Goal: Task Accomplishment & Management: Complete application form

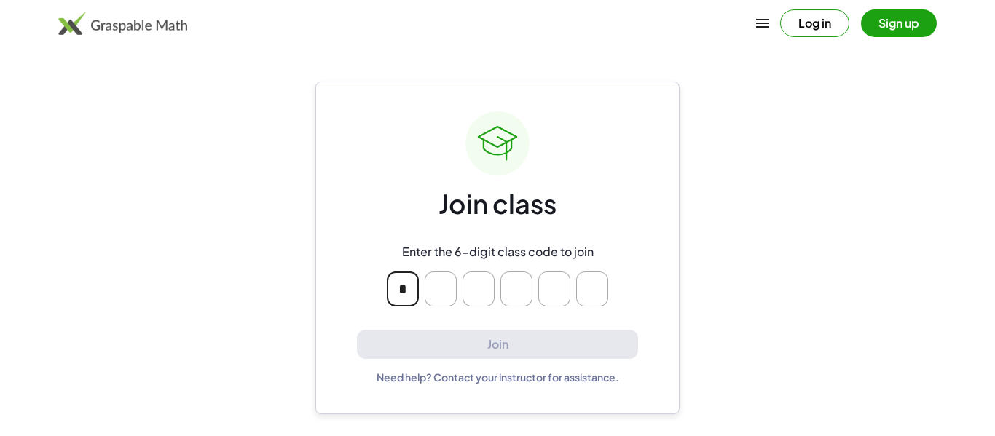
type input "*"
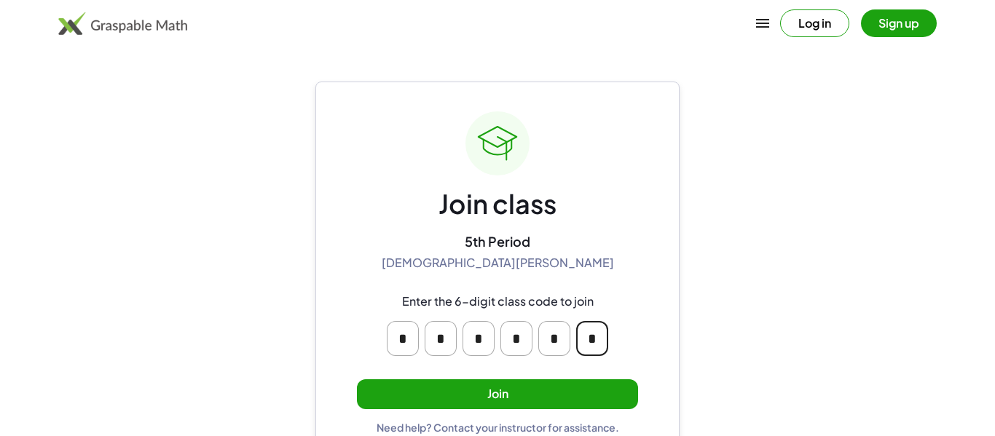
type input "*"
click at [559, 391] on button "Join" at bounding box center [497, 395] width 281 height 30
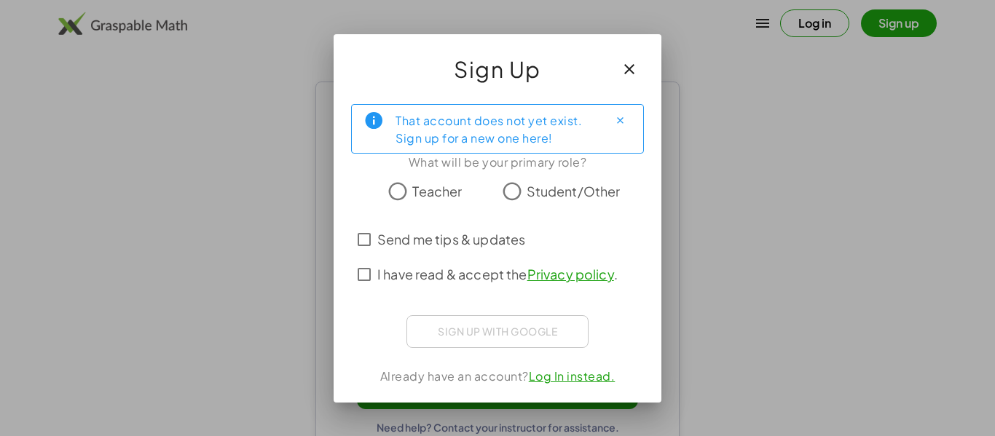
click at [542, 195] on span "Student/Other" at bounding box center [574, 191] width 94 height 20
click at [424, 236] on span "Send me tips & updates" at bounding box center [451, 239] width 148 height 20
click at [428, 275] on span "I have read & accept the Privacy policy ." at bounding box center [497, 274] width 240 height 20
